Goal: Submit feedback/report problem

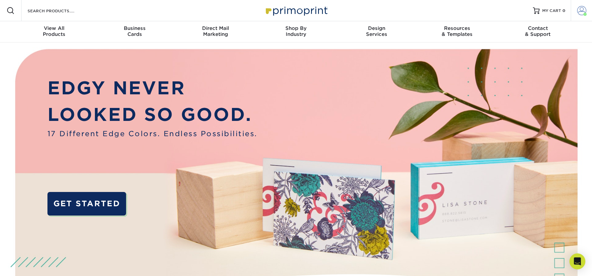
click at [590, 11] on link "Account" at bounding box center [581, 10] width 21 height 21
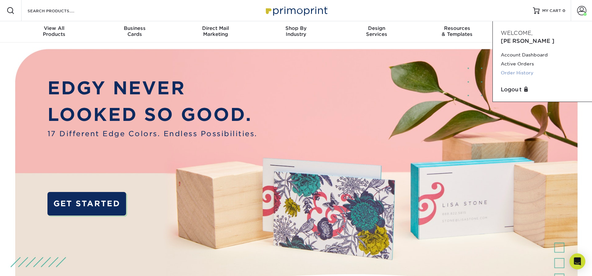
click at [520, 68] on link "Order History" at bounding box center [542, 72] width 83 height 9
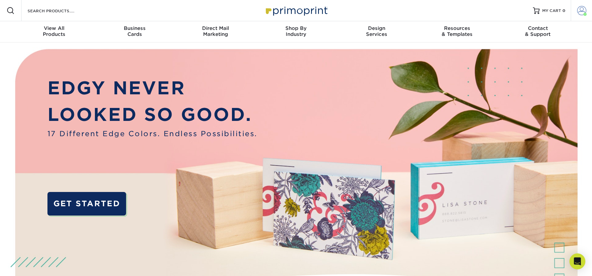
click at [581, 9] on span at bounding box center [581, 10] width 9 height 9
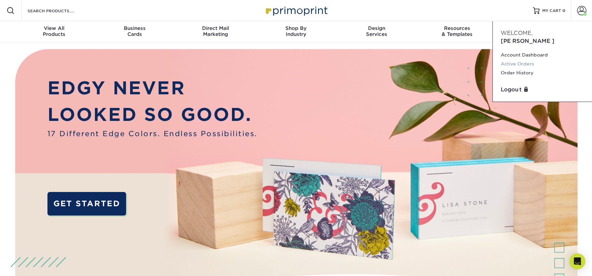
click at [523, 59] on link "Active Orders" at bounding box center [542, 63] width 83 height 9
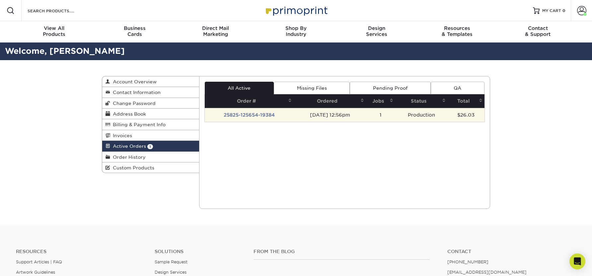
click at [261, 114] on td "25825-125654-19384" at bounding box center [249, 115] width 89 height 14
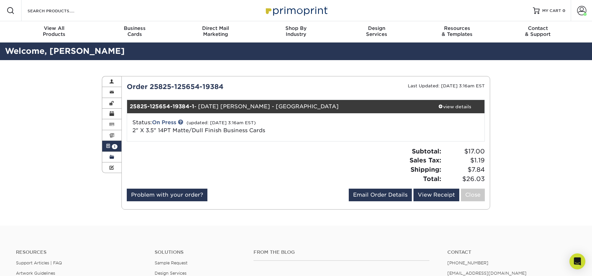
click at [113, 159] on span at bounding box center [112, 156] width 5 height 5
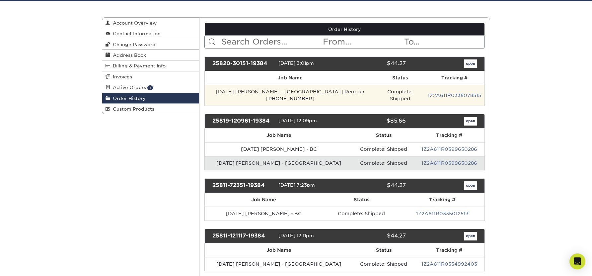
scroll to position [62, 0]
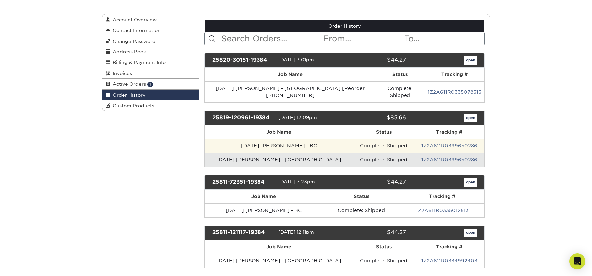
click at [257, 139] on td "[DATE] [PERSON_NAME] - BC" at bounding box center [279, 146] width 149 height 14
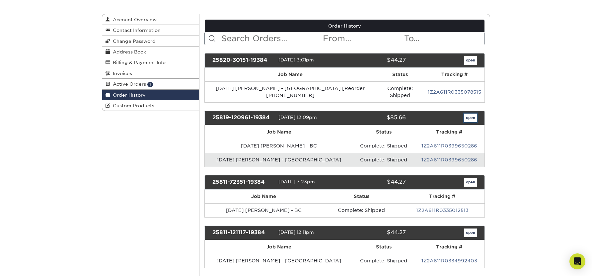
click at [473, 114] on link "open" at bounding box center [471, 118] width 13 height 9
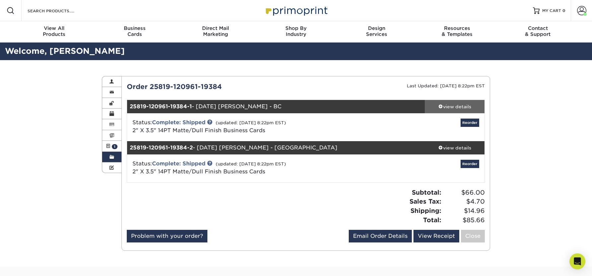
click at [446, 106] on div "view details" at bounding box center [455, 106] width 60 height 7
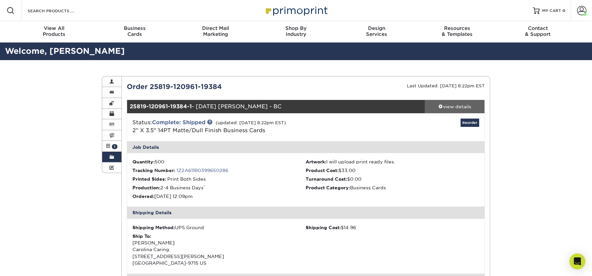
click at [446, 106] on div "view details" at bounding box center [455, 106] width 60 height 7
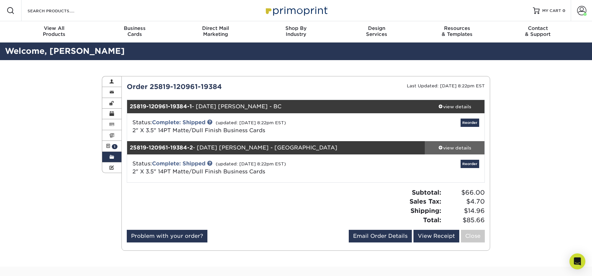
click at [445, 145] on div "view details" at bounding box center [455, 147] width 60 height 7
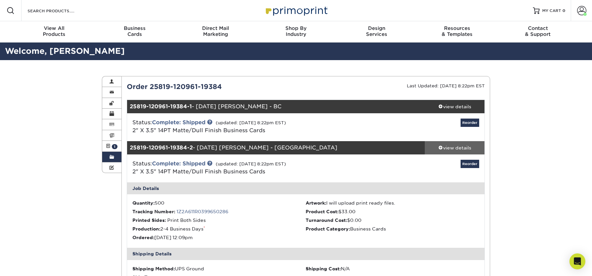
click at [445, 145] on div "view details" at bounding box center [455, 147] width 60 height 7
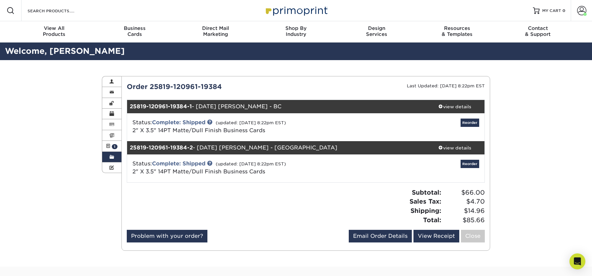
click at [75, 128] on div "Order History Account Overview Contact Information Change Password Address Book…" at bounding box center [296, 163] width 592 height 207
click at [183, 234] on link "Problem with your order?" at bounding box center [167, 236] width 81 height 13
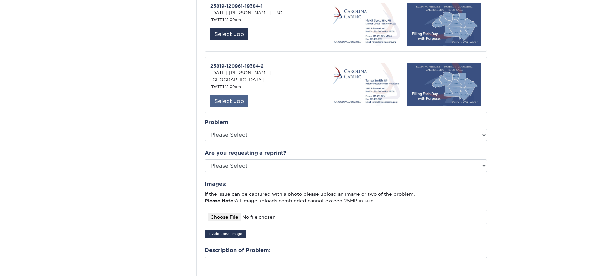
scroll to position [205, 0]
click at [229, 95] on div "Select Job" at bounding box center [230, 101] width 38 height 12
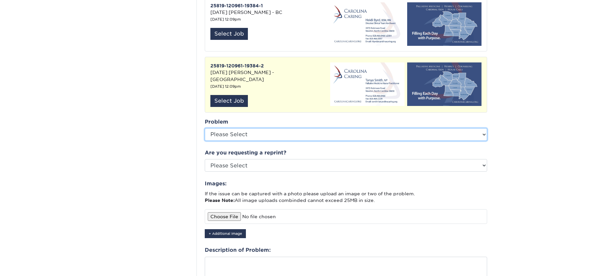
click at [235, 128] on select "Please Select Coating Missing Images Bindery Color Cutting Missing Hardware Shi…" at bounding box center [346, 134] width 283 height 13
select select "Other: Please Describe"
click at [205, 128] on select "Please Select Coating Missing Images Bindery Color Cutting Missing Hardware Shi…" at bounding box center [346, 134] width 283 height 13
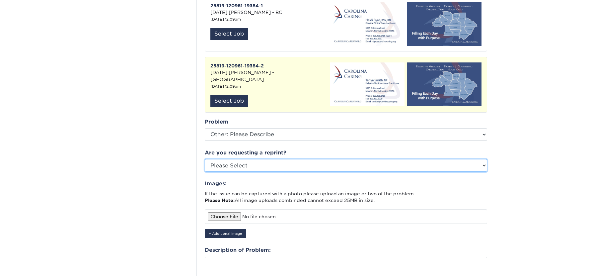
click at [255, 159] on select "Please Select Yes No Other" at bounding box center [346, 165] width 283 height 13
select select "yes"
click at [205, 159] on select "Please Select Yes No Other" at bounding box center [346, 165] width 283 height 13
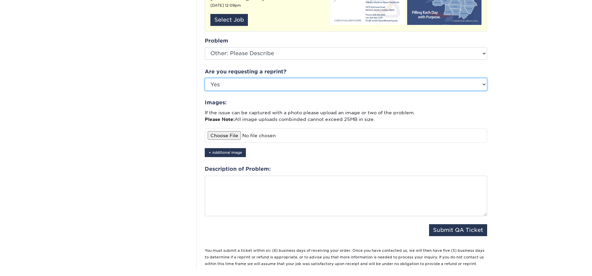
scroll to position [310, 0]
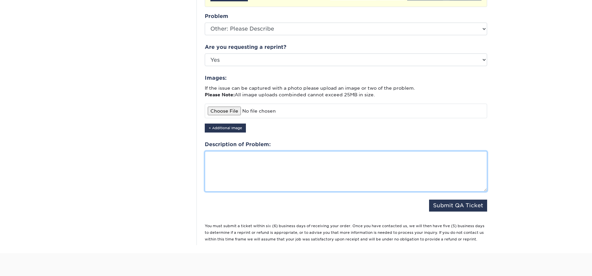
click at [254, 157] on textarea at bounding box center [346, 171] width 283 height 41
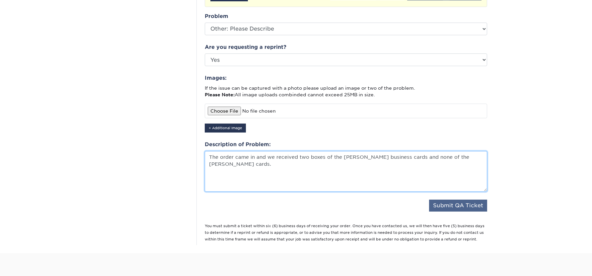
type textarea "The order came in and we received two boxes of the [PERSON_NAME] business cards…"
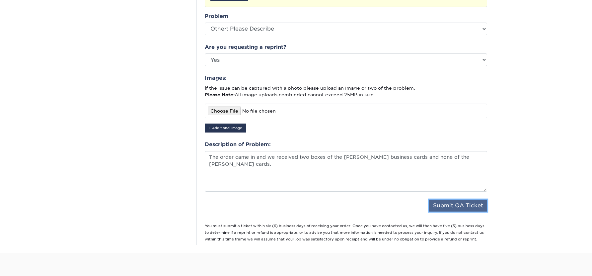
click at [451, 200] on button "Submit QA Ticket" at bounding box center [458, 206] width 58 height 12
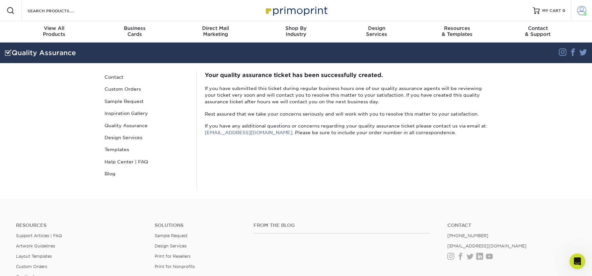
click at [583, 7] on span at bounding box center [581, 10] width 9 height 9
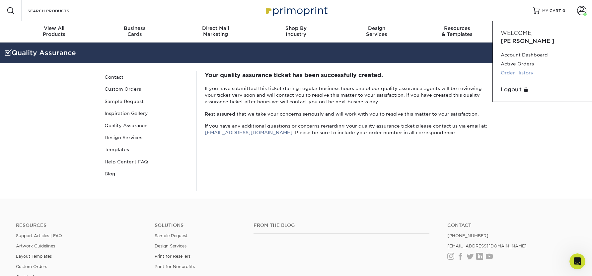
click at [511, 68] on link "Order History" at bounding box center [542, 72] width 83 height 9
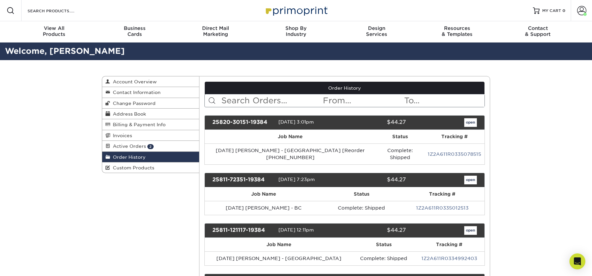
click at [125, 143] on span "Active Orders" at bounding box center [128, 145] width 36 height 5
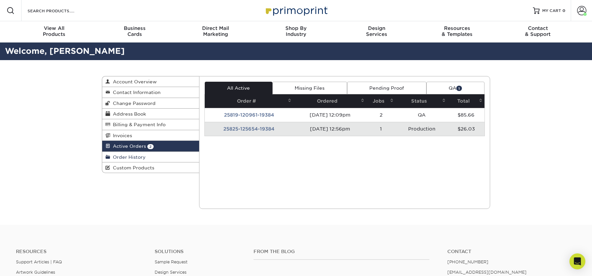
click at [126, 158] on span "Order History" at bounding box center [128, 156] width 36 height 5
